Goal: Task Accomplishment & Management: Manage account settings

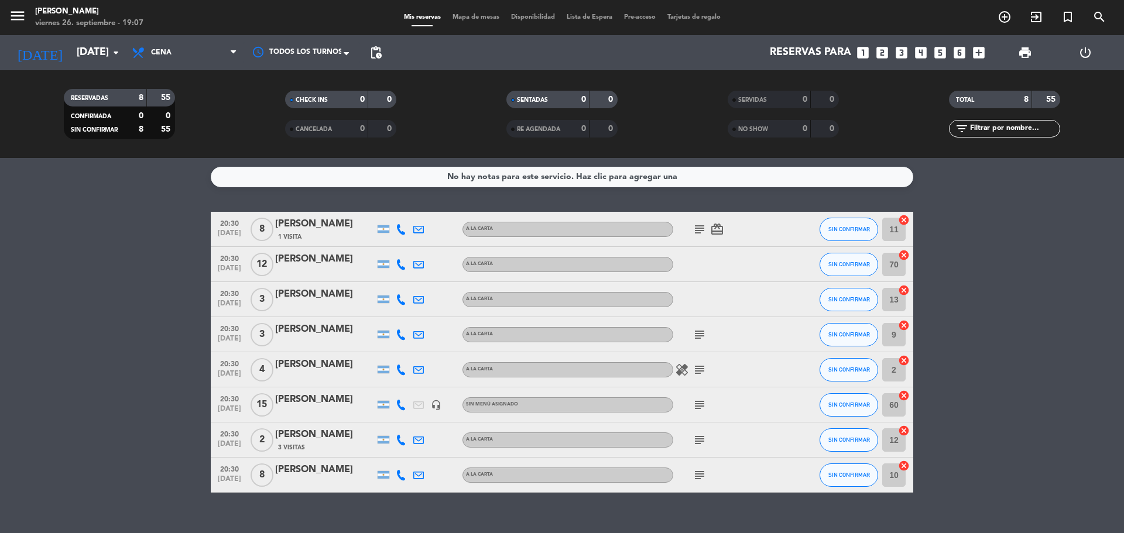
click at [695, 229] on icon "subject" at bounding box center [699, 229] width 14 height 14
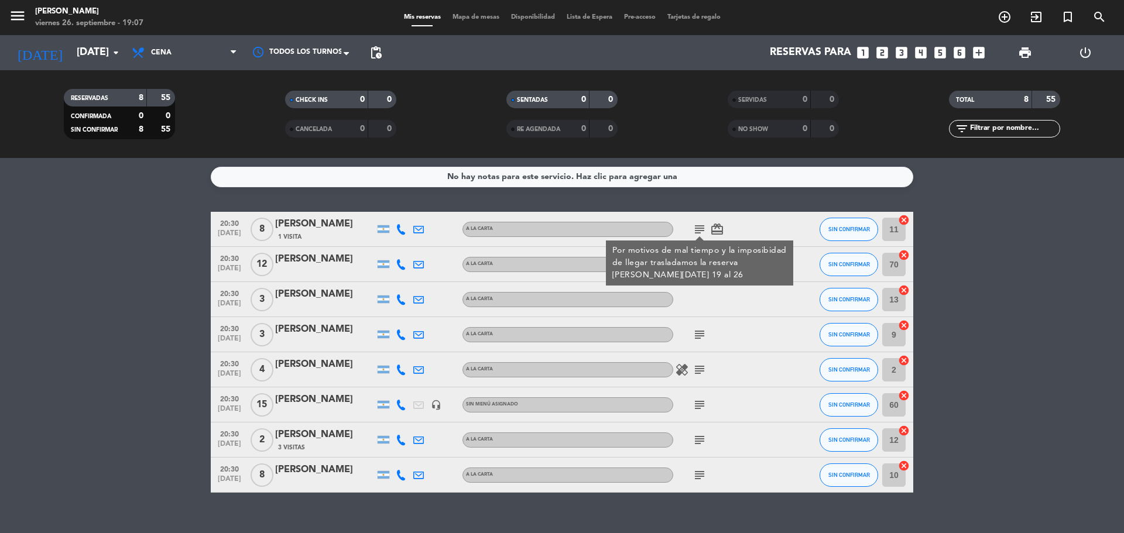
click at [797, 309] on div at bounding box center [794, 299] width 32 height 35
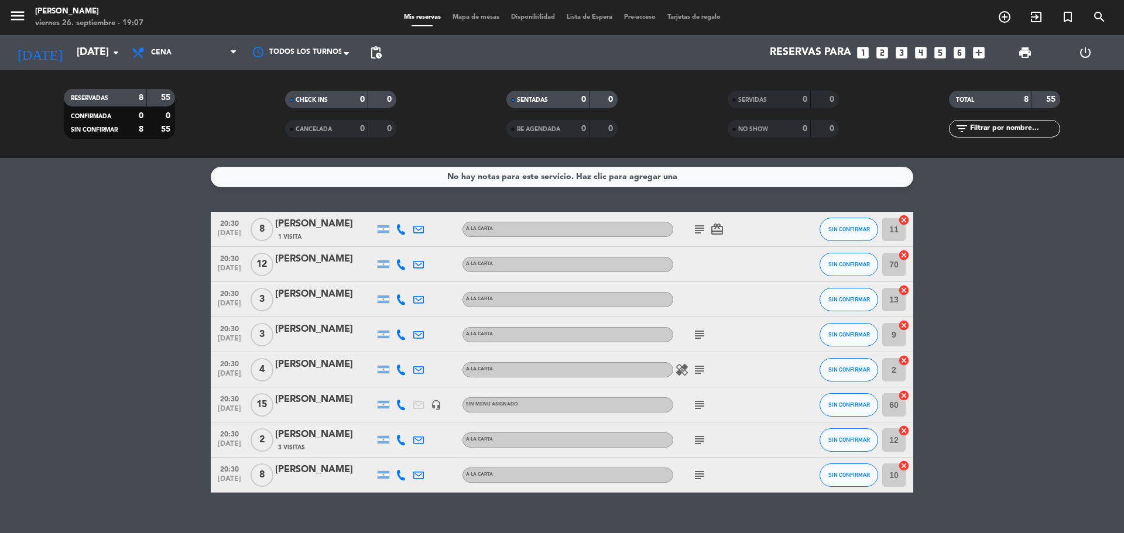
click at [698, 335] on icon "subject" at bounding box center [699, 335] width 14 height 14
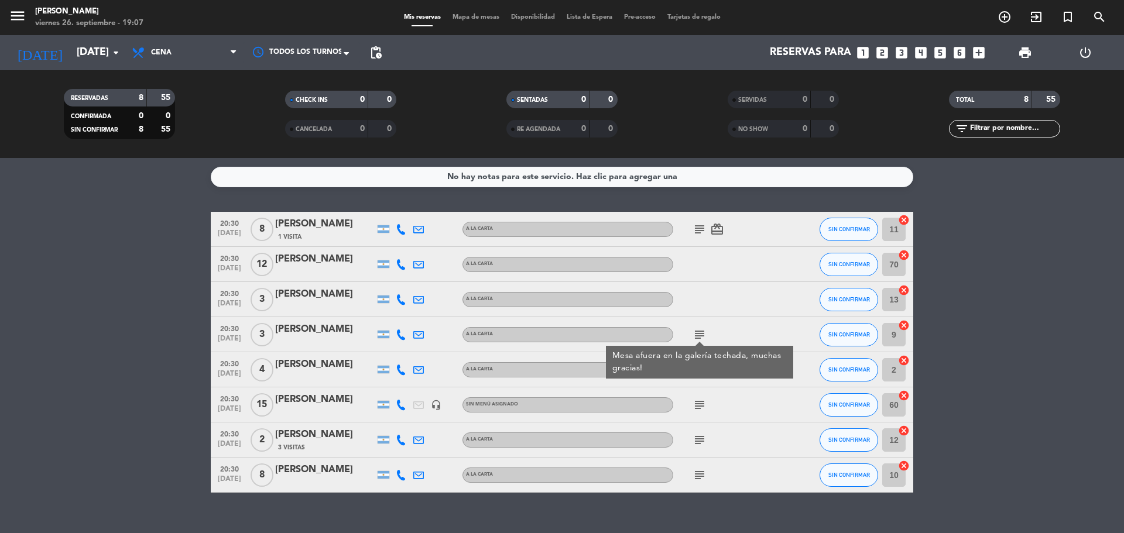
click at [795, 382] on div at bounding box center [794, 369] width 32 height 35
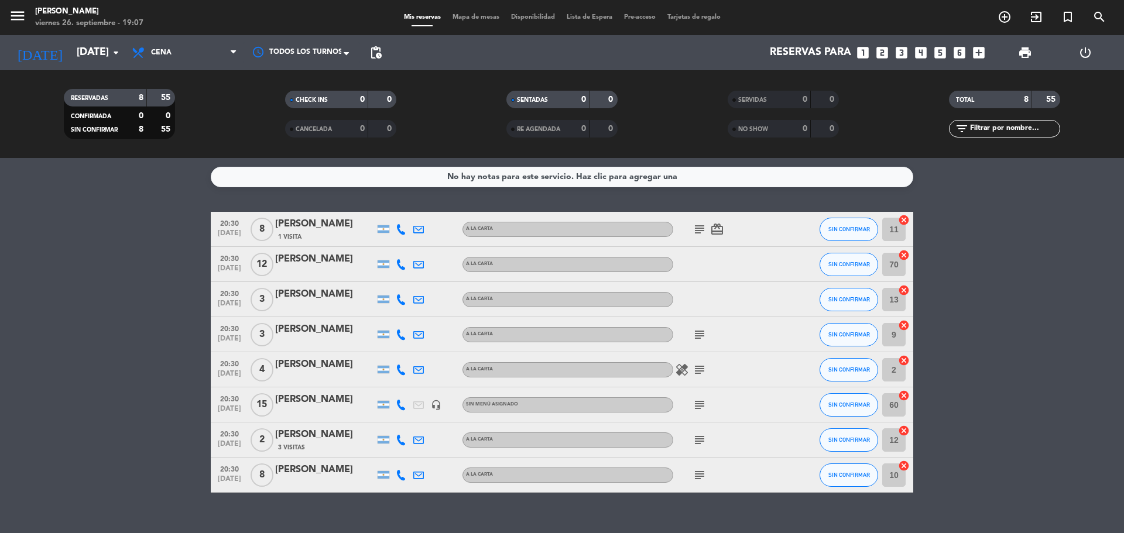
click at [698, 372] on icon "subject" at bounding box center [699, 370] width 14 height 14
click at [680, 366] on icon "healing" at bounding box center [682, 370] width 14 height 14
click at [698, 410] on icon "subject" at bounding box center [699, 405] width 14 height 14
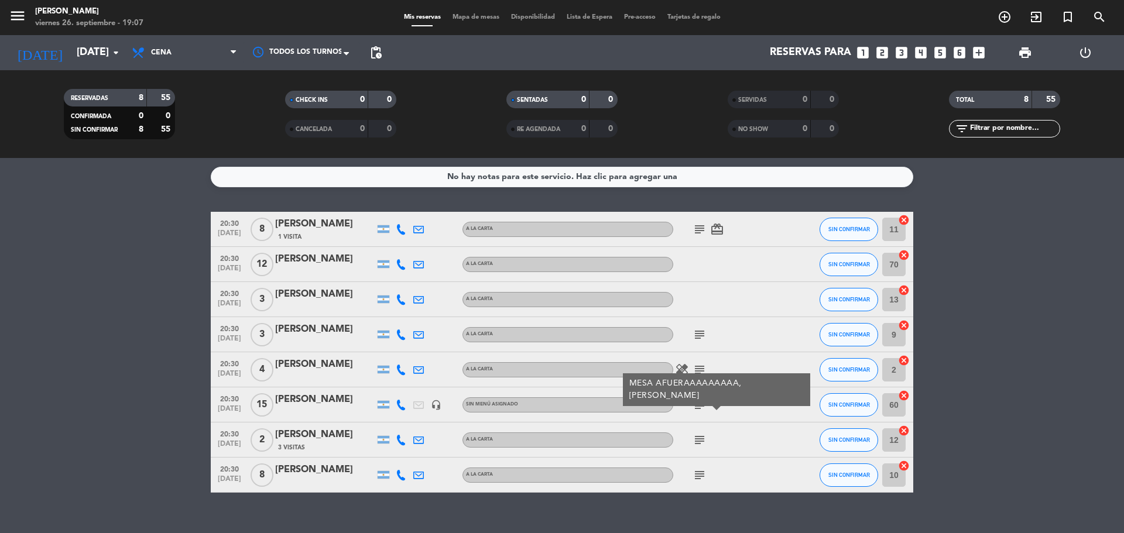
click at [695, 445] on icon "subject" at bounding box center [699, 440] width 14 height 14
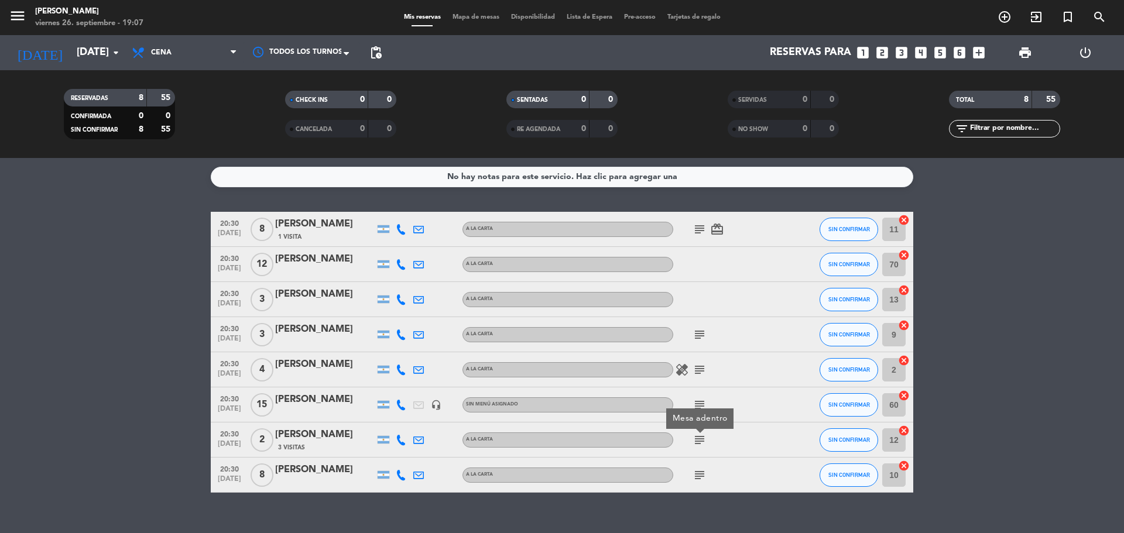
click at [697, 472] on icon "subject" at bounding box center [699, 475] width 14 height 14
click at [705, 406] on icon "subject" at bounding box center [699, 405] width 14 height 14
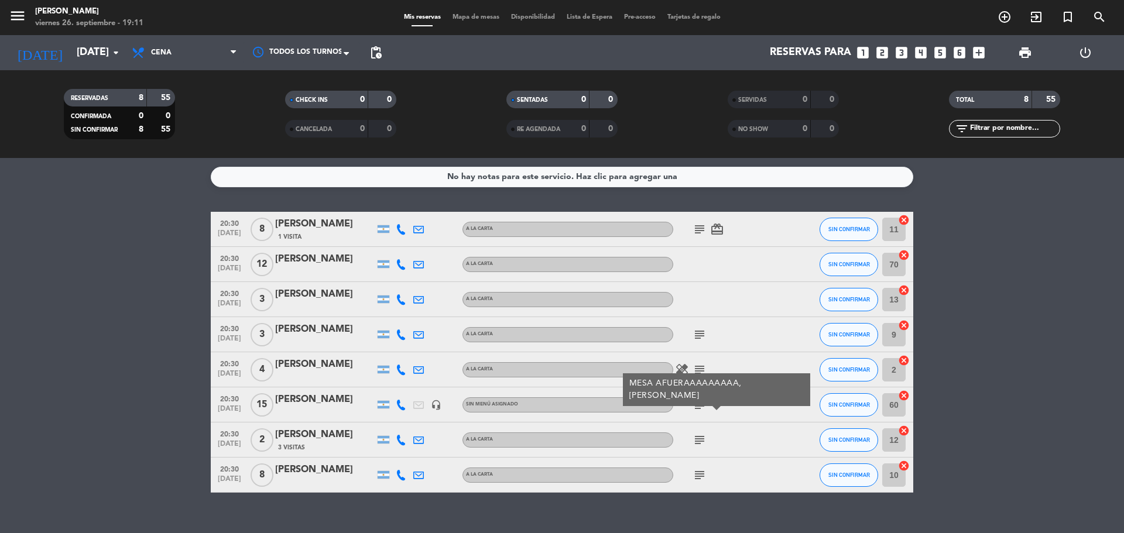
click at [705, 406] on icon "subject" at bounding box center [699, 405] width 14 height 14
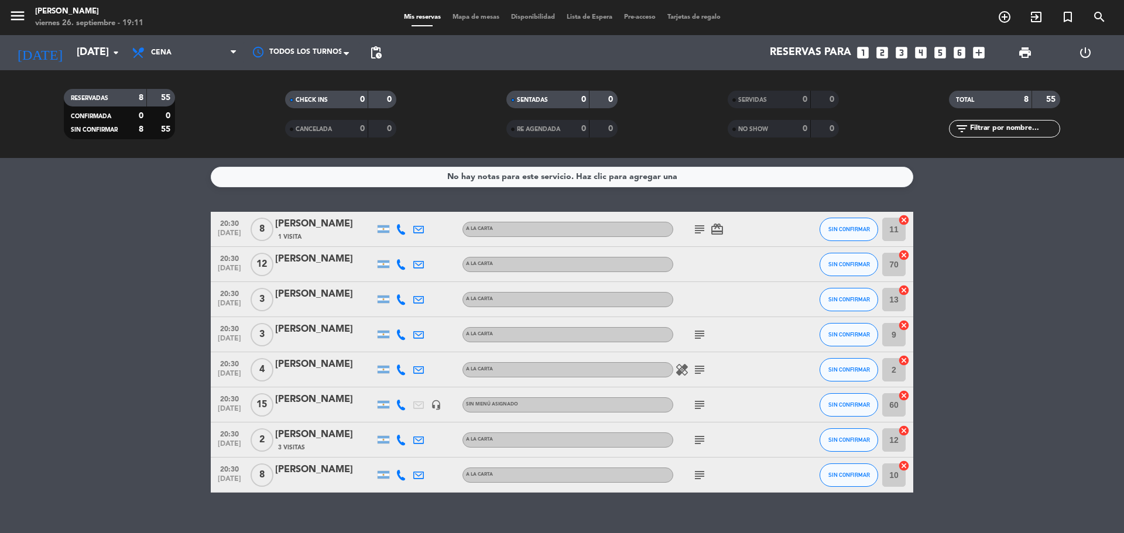
click at [695, 440] on icon "subject" at bounding box center [699, 440] width 14 height 14
click at [696, 478] on icon "subject" at bounding box center [699, 475] width 14 height 14
click at [401, 403] on icon at bounding box center [401, 405] width 11 height 11
click at [703, 406] on icon "subject" at bounding box center [699, 405] width 14 height 14
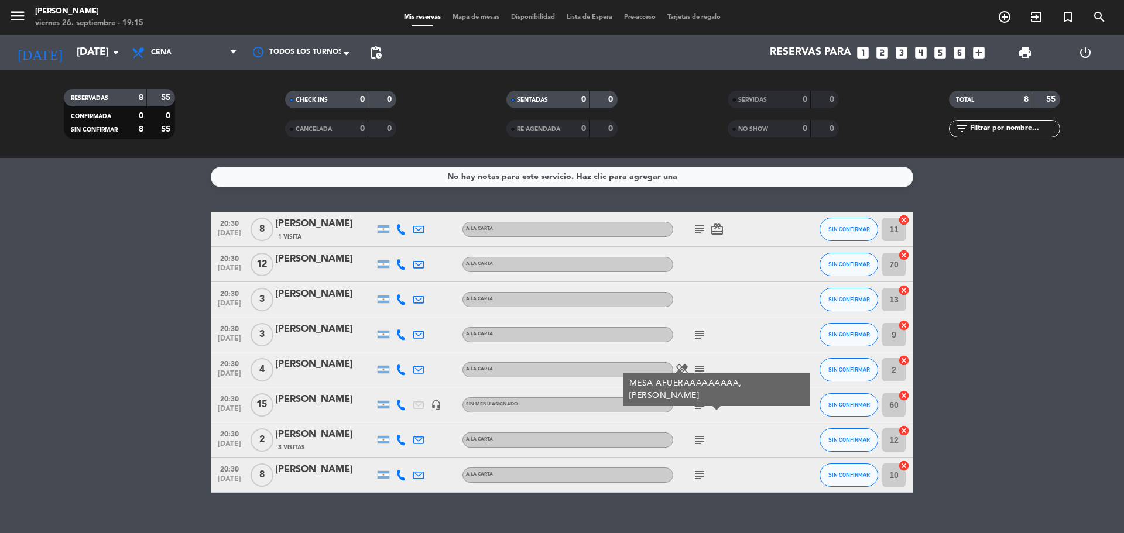
click at [703, 405] on icon "subject" at bounding box center [699, 405] width 14 height 14
